Goal: Transaction & Acquisition: Purchase product/service

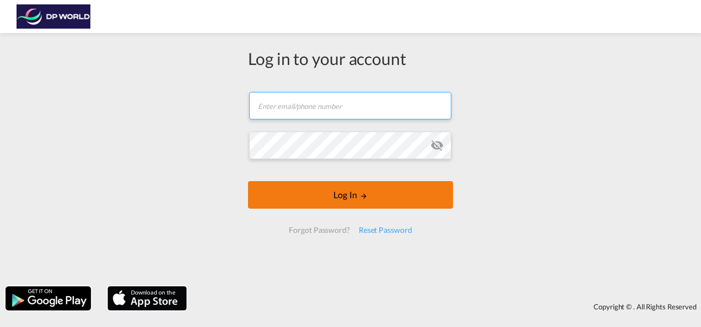
type input "[PERSON_NAME][EMAIL_ADDRESS][PERSON_NAME][DOMAIN_NAME]"
click at [361, 200] on md-icon "LOGIN" at bounding box center [364, 196] width 8 height 8
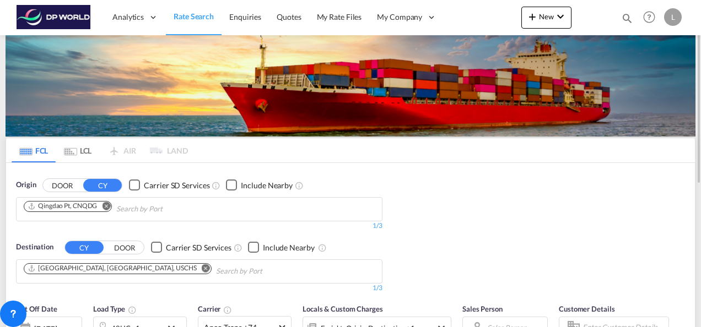
click at [108, 202] on md-icon "Remove" at bounding box center [106, 206] width 8 height 8
click at [83, 206] on input "Chips input." at bounding box center [76, 210] width 105 height 18
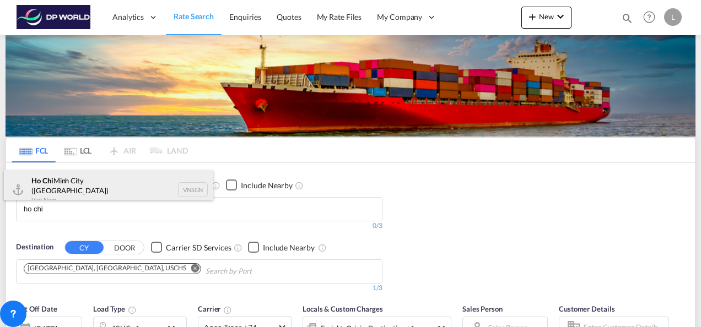
type input "ho chi"
click at [61, 182] on div "Ho Chi Minh City ([GEOGRAPHIC_DATA]) Viet Nam VNSGN" at bounding box center [108, 190] width 209 height 40
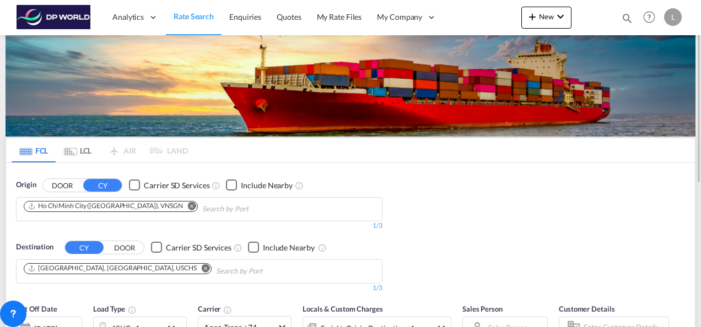
click at [202, 267] on md-icon "Remove" at bounding box center [206, 268] width 8 height 8
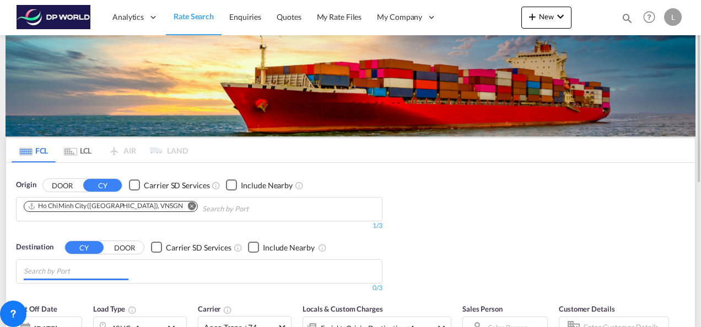
click at [76, 272] on body "Analytics Dashboard Rate Search Enquiries Quotes My Rate Files My Company" at bounding box center [350, 163] width 701 height 327
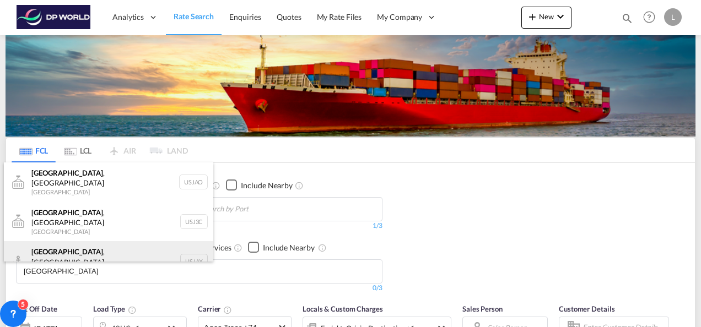
type input "[GEOGRAPHIC_DATA]"
click at [58, 243] on div "[GEOGRAPHIC_DATA] , [GEOGRAPHIC_DATA] [GEOGRAPHIC_DATA] USJAX" at bounding box center [108, 261] width 209 height 40
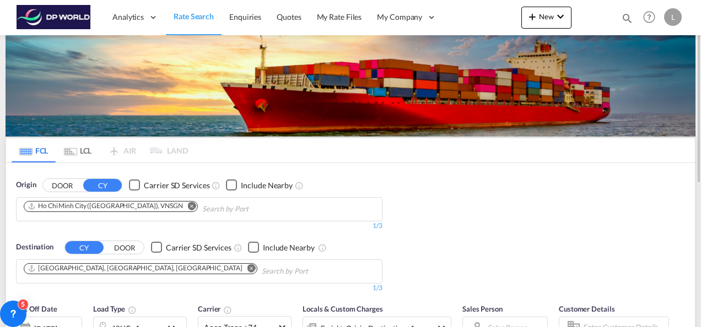
scroll to position [110, 0]
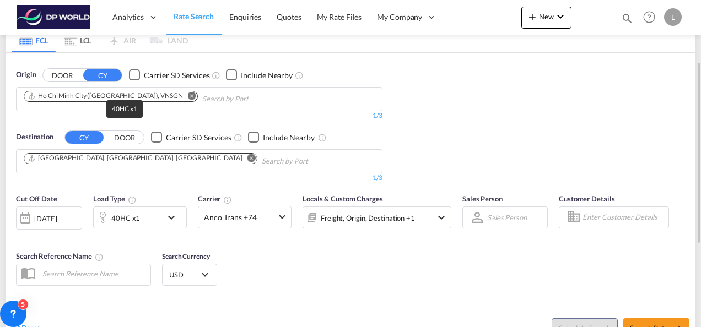
click at [142, 215] on div "40HC x1" at bounding box center [128, 218] width 68 height 22
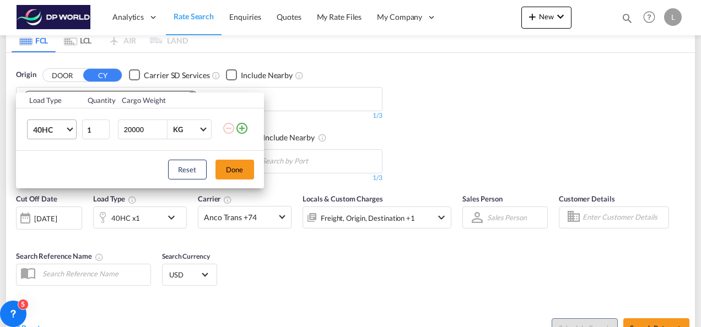
click at [73, 129] on md-select "40HC 20GP 40GP 40HC 45HC 20RE 40RE 40HR 20OT 40OT 20FR 40FR 40NR 20NR 45S 20TK …" at bounding box center [52, 130] width 50 height 20
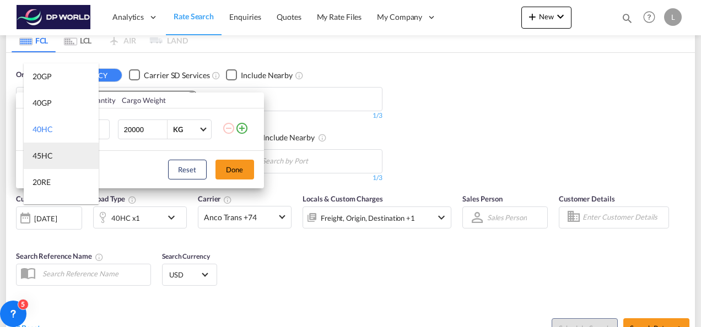
click at [58, 158] on md-option "45HC" at bounding box center [61, 156] width 75 height 26
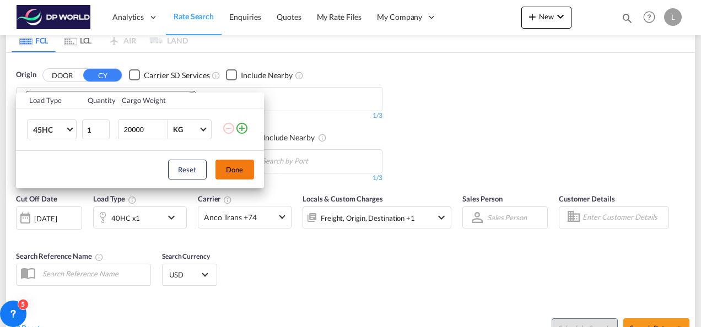
click at [243, 167] on button "Done" at bounding box center [235, 170] width 39 height 20
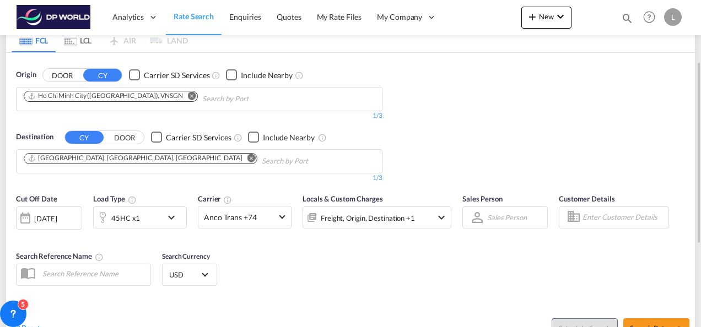
click at [421, 259] on div "Cut Off Date [DATE] [DATE] Load Type 45HC x1 Carrier Anco Trans +74 Online Rate…" at bounding box center [350, 241] width 689 height 107
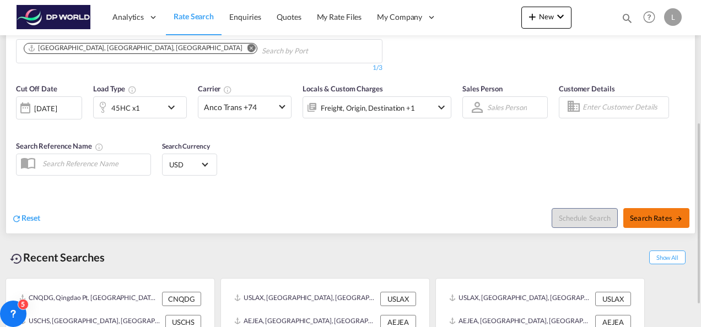
click at [657, 220] on span "Search Rates" at bounding box center [656, 218] width 53 height 9
type input "VNSGN to USJAX / [DATE]"
